Goal: Information Seeking & Learning: Learn about a topic

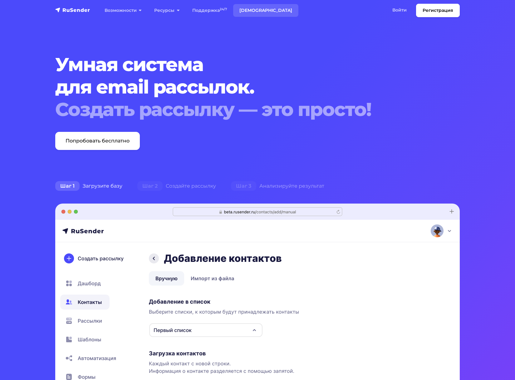
click at [259, 10] on link "[DEMOGRAPHIC_DATA]" at bounding box center [265, 10] width 65 height 13
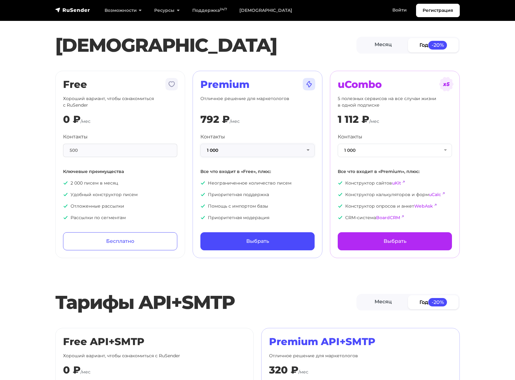
click at [302, 152] on button "1 000" at bounding box center [257, 150] width 114 height 13
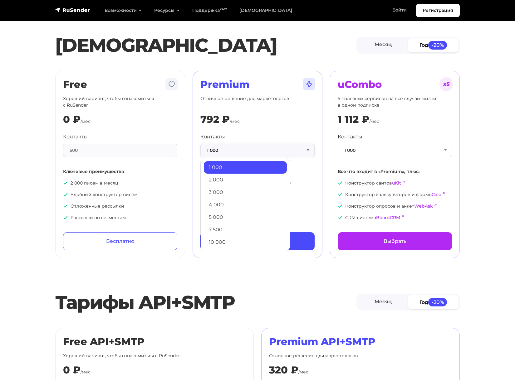
scroll to position [26, 0]
click at [231, 237] on link "15 000" at bounding box center [245, 241] width 83 height 12
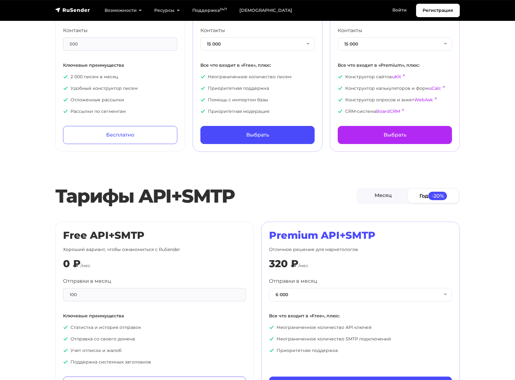
scroll to position [0, 0]
